Goal: Task Accomplishment & Management: Complete application form

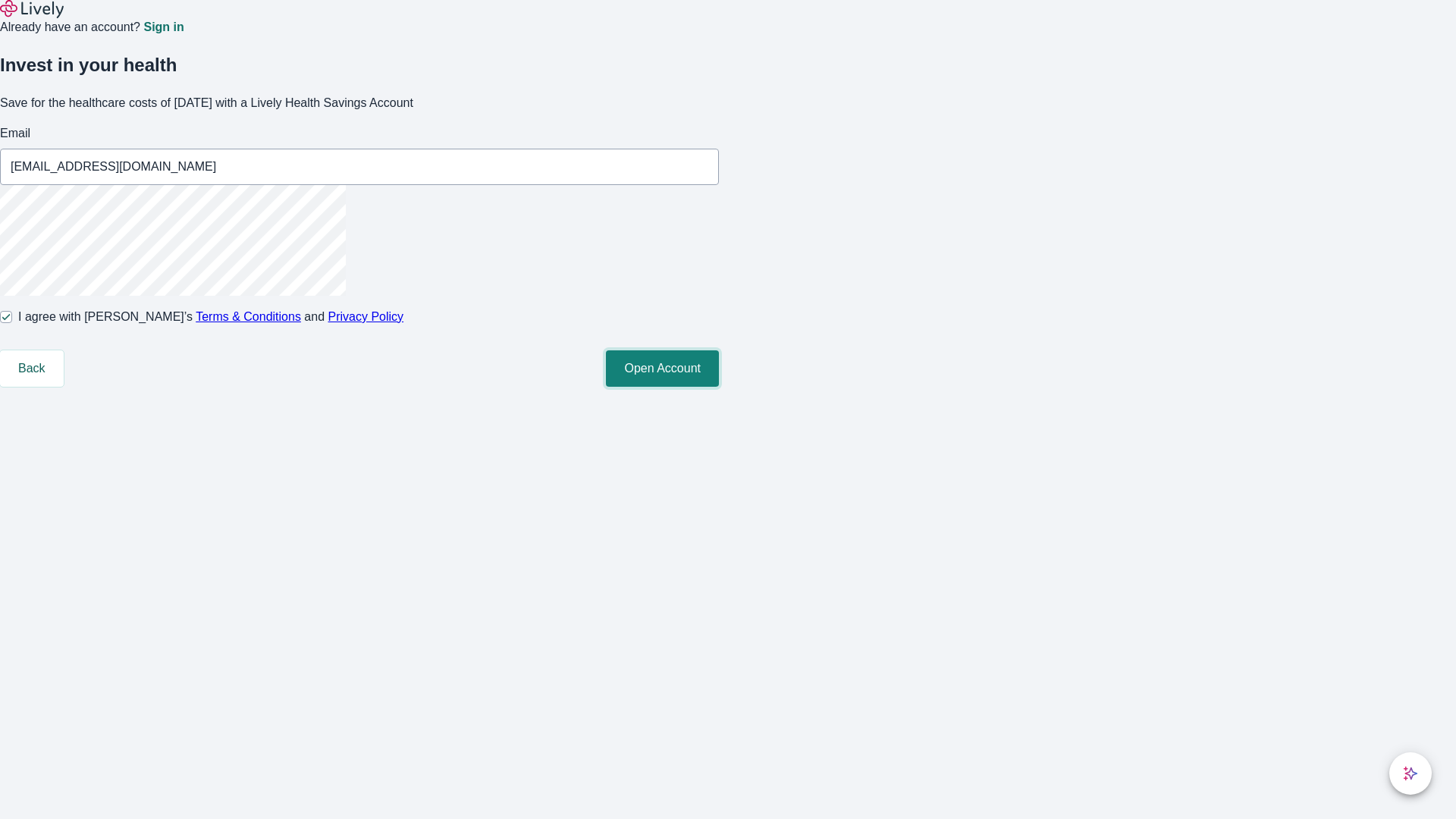
click at [719, 387] on button "Open Account" at bounding box center [663, 368] width 113 height 37
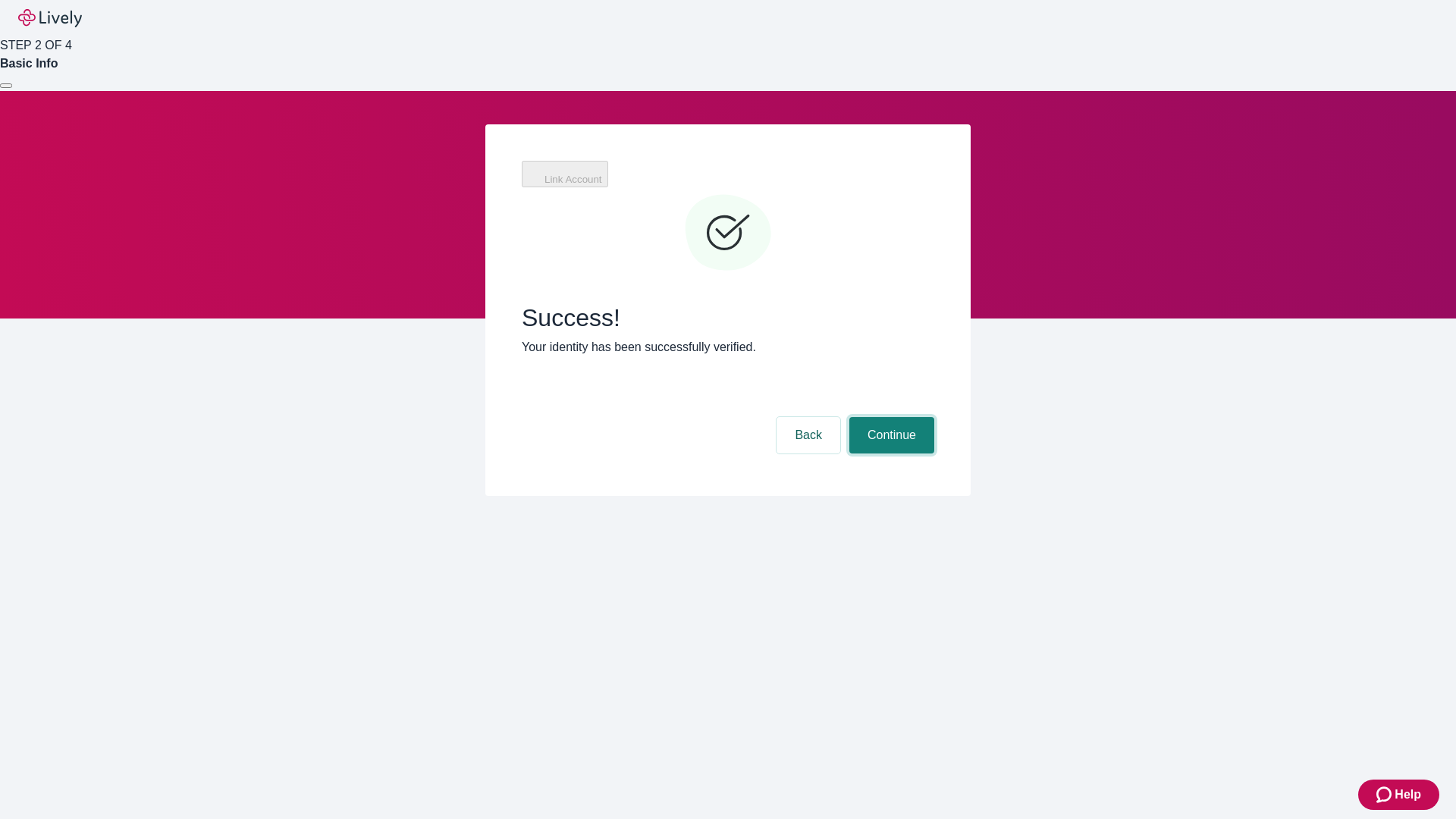
click at [889, 418] on button "Continue" at bounding box center [892, 435] width 85 height 37
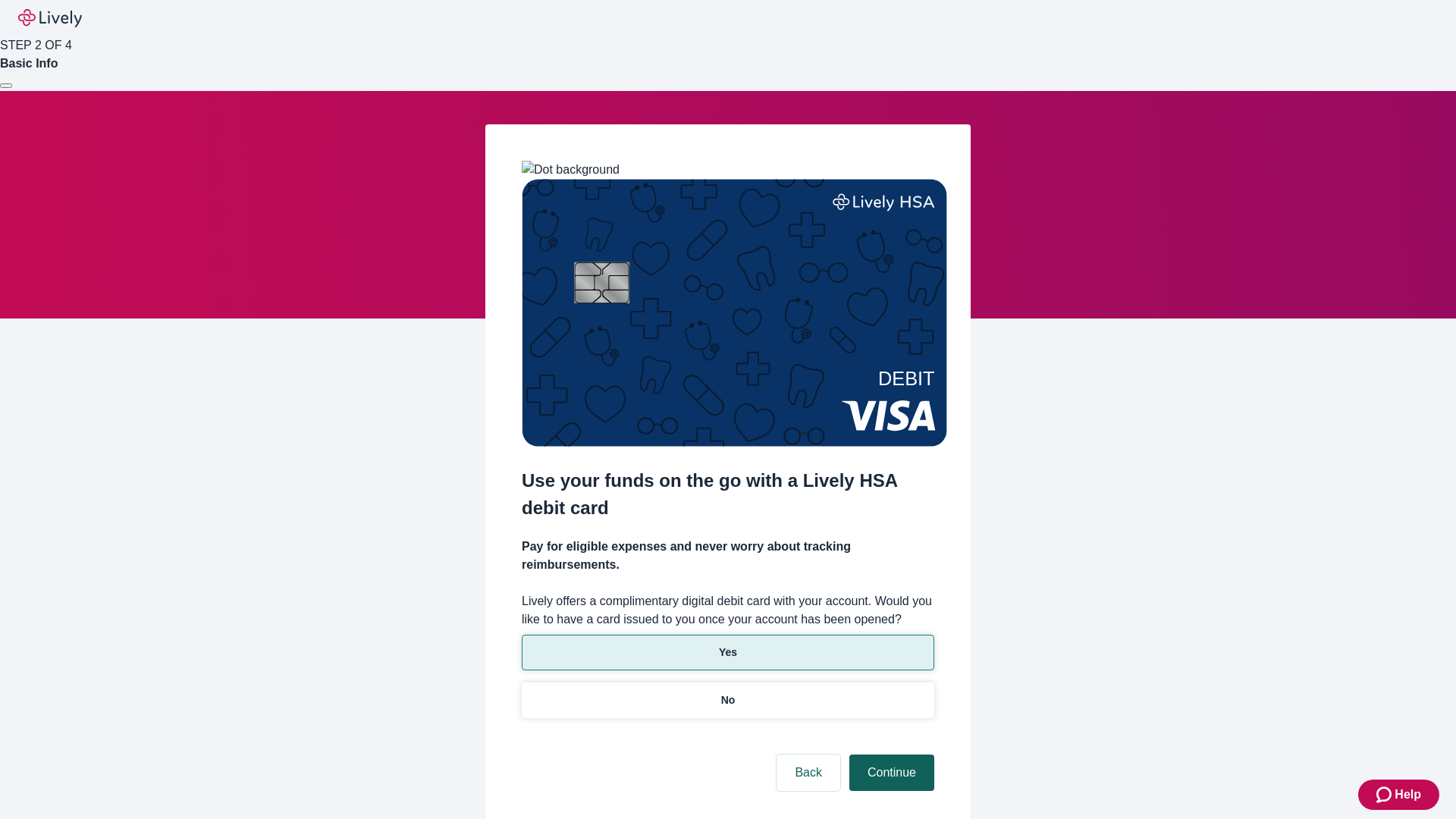
click at [727, 645] on p "Yes" at bounding box center [727, 653] width 18 height 16
click at [889, 755] on button "Continue" at bounding box center [892, 773] width 85 height 37
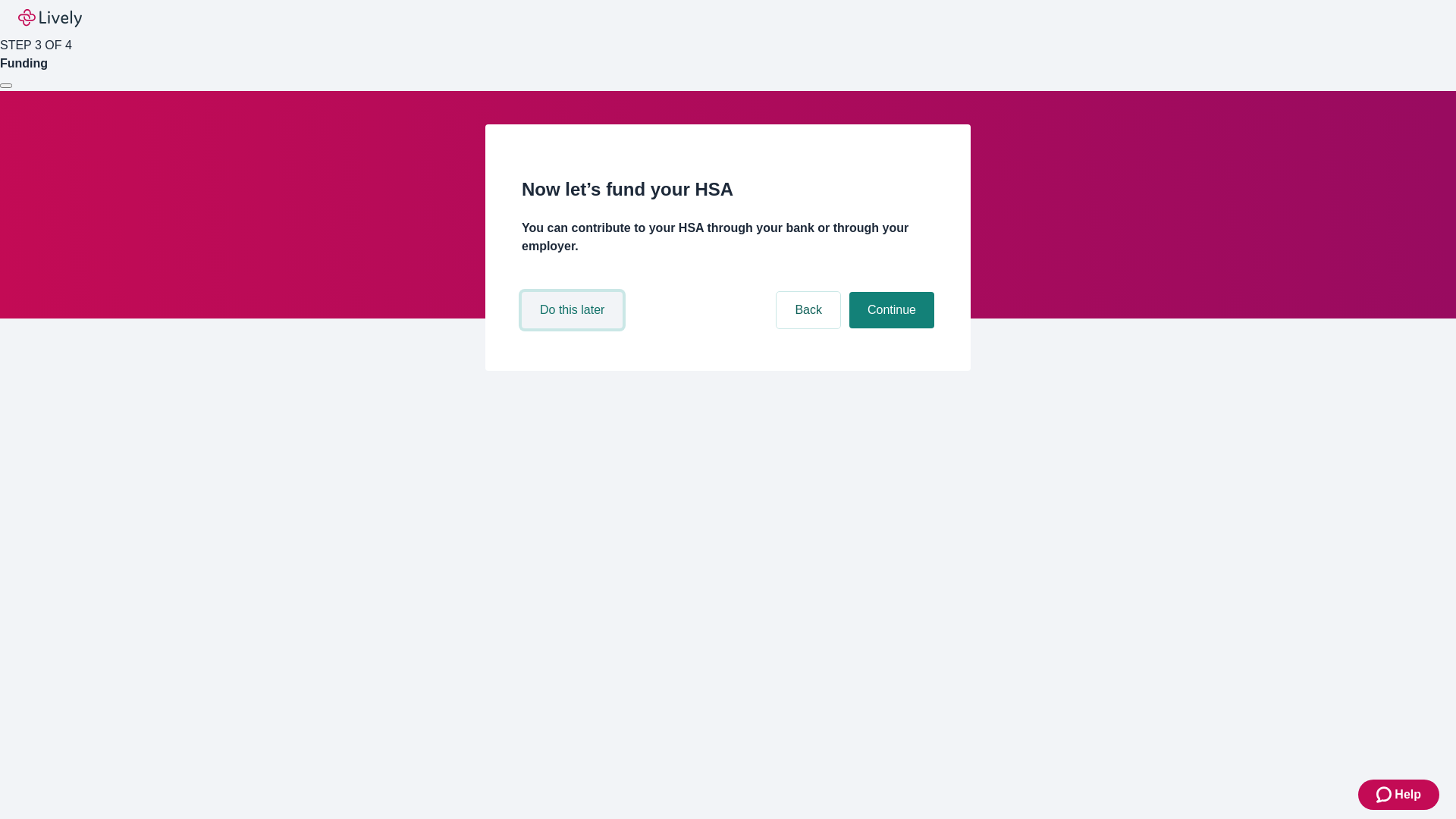
click at [574, 329] on button "Do this later" at bounding box center [572, 310] width 101 height 37
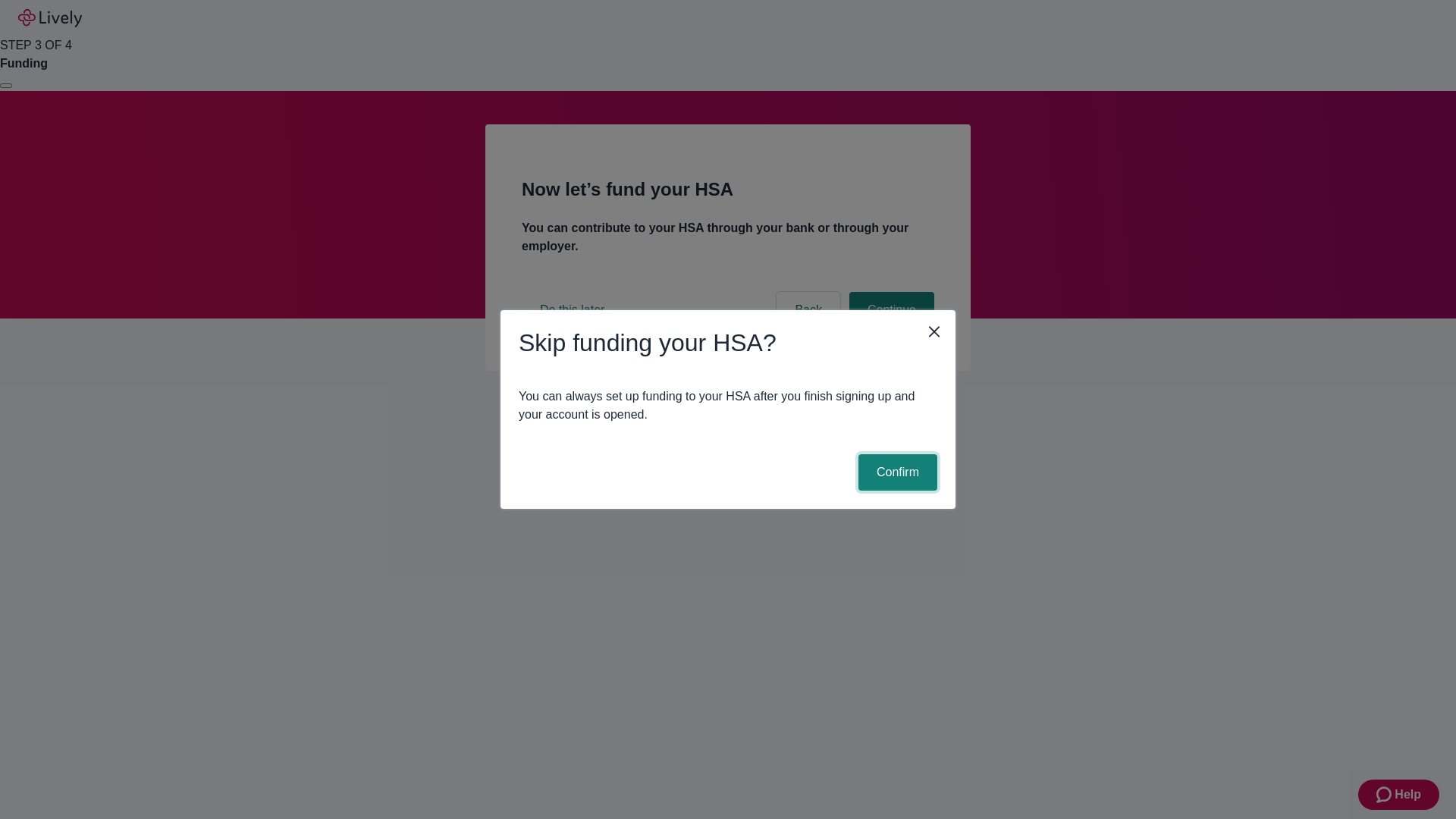
click at [896, 472] on button "Confirm" at bounding box center [898, 472] width 79 height 37
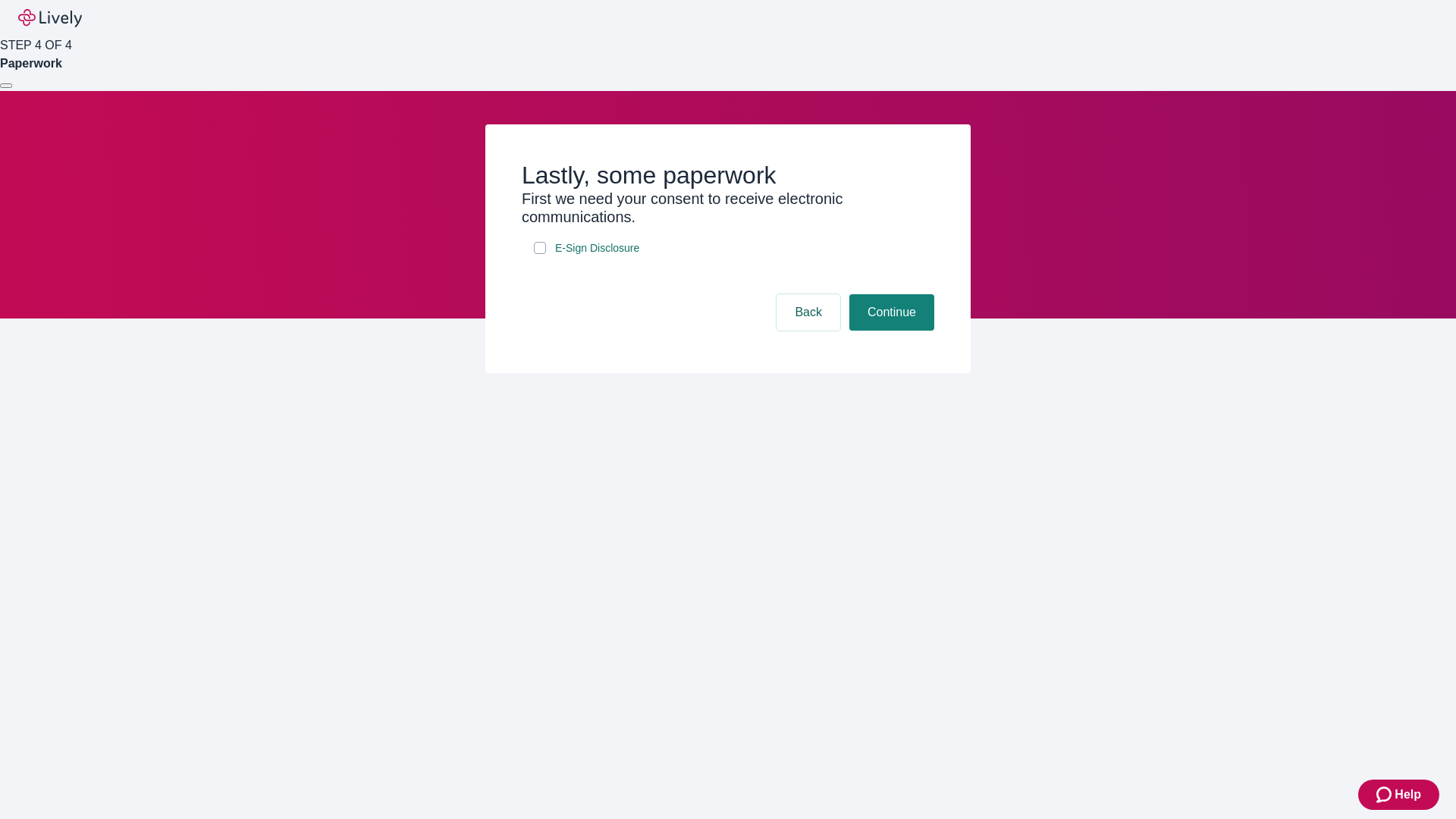
click at [540, 254] on input "E-Sign Disclosure" at bounding box center [539, 247] width 12 height 12
checkbox input "true"
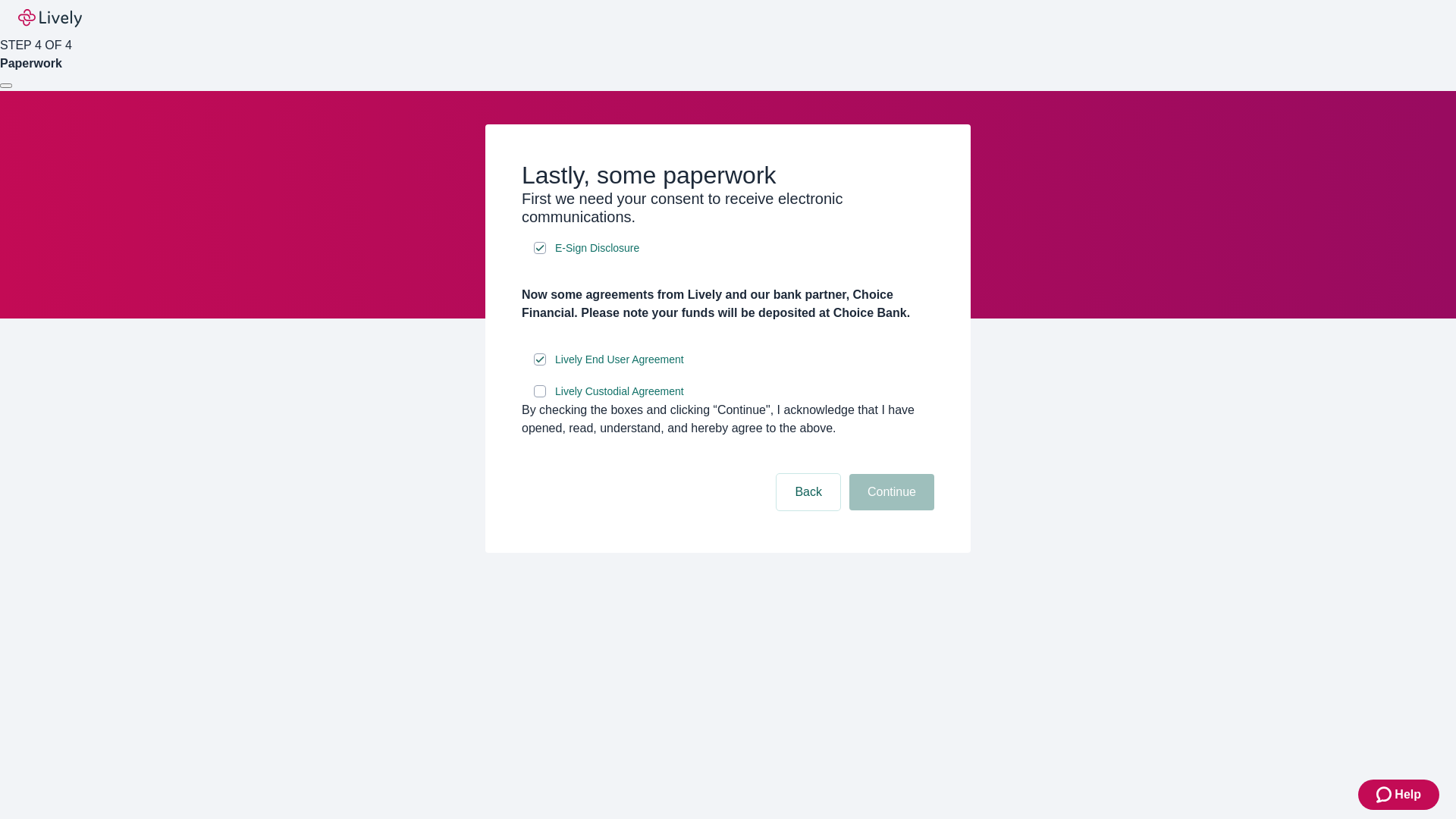
click at [540, 398] on input "Lively Custodial Agreement" at bounding box center [539, 391] width 12 height 12
checkbox input "true"
click at [889, 511] on button "Continue" at bounding box center [892, 492] width 85 height 37
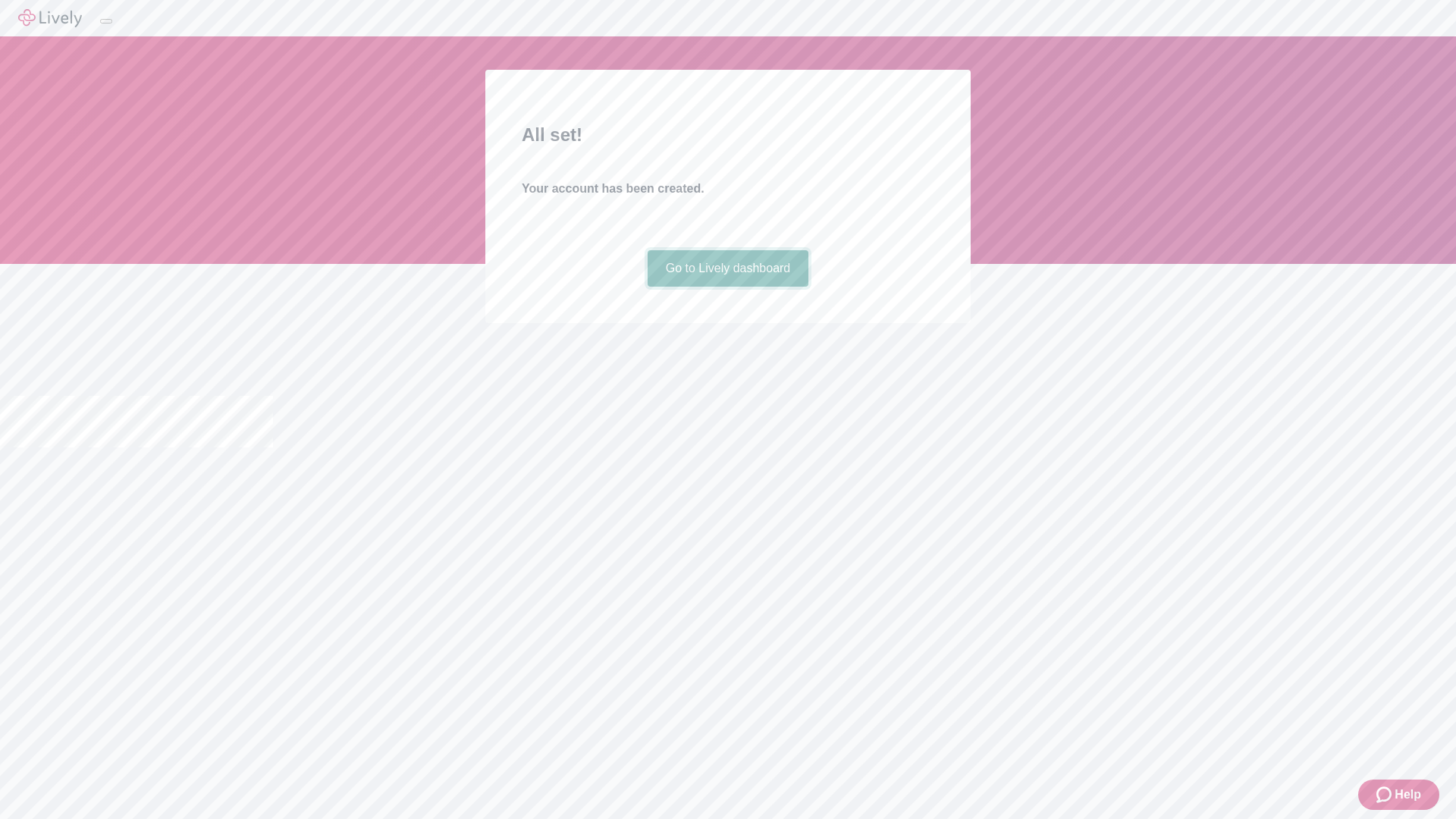
click at [727, 287] on link "Go to Lively dashboard" at bounding box center [728, 268] width 161 height 37
